Goal: Navigation & Orientation: Find specific page/section

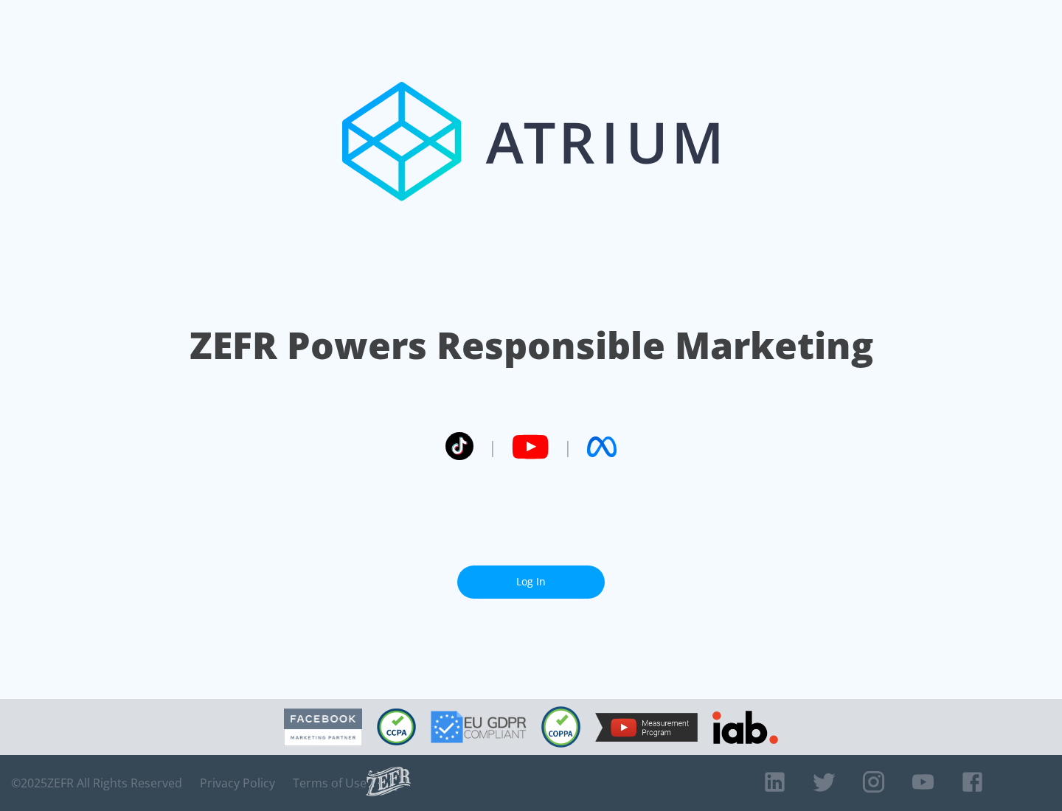
click at [531, 576] on link "Log In" at bounding box center [531, 582] width 148 height 33
